Goal: Task Accomplishment & Management: Use online tool/utility

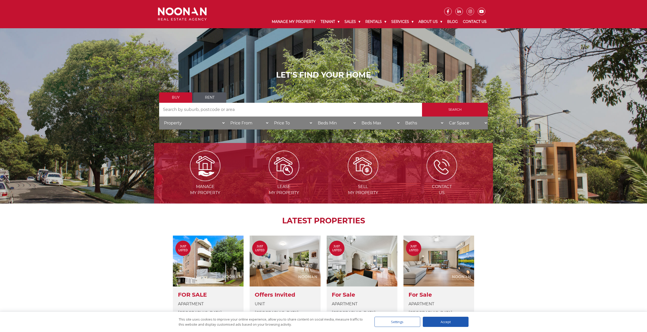
click at [217, 98] on link "Rent" at bounding box center [209, 97] width 33 height 10
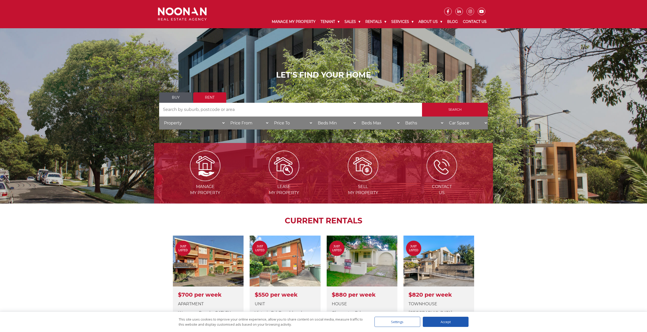
click at [194, 108] on input "Search by Address" at bounding box center [290, 110] width 263 height 14
type input "druitt [GEOGRAPHIC_DATA]"
click at [457, 108] on input "Search" at bounding box center [455, 110] width 66 height 14
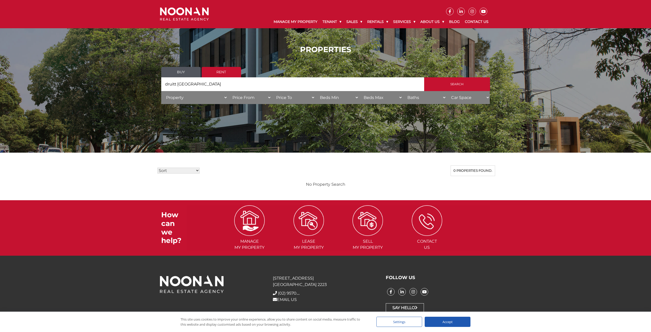
click at [225, 96] on select "Property House Unit Apartment Other Villa Duplex Semi-detached Townhouse Terrac…" at bounding box center [194, 97] width 66 height 13
